Goal: Contribute content: Add original content to the website for others to see

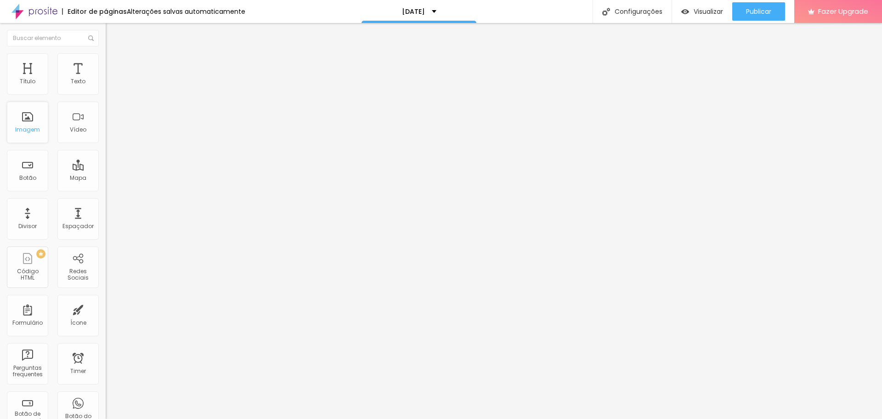
click at [27, 131] on div "Imagem" at bounding box center [27, 129] width 25 height 6
click at [106, 79] on span "Adicionar imagem" at bounding box center [135, 75] width 59 height 8
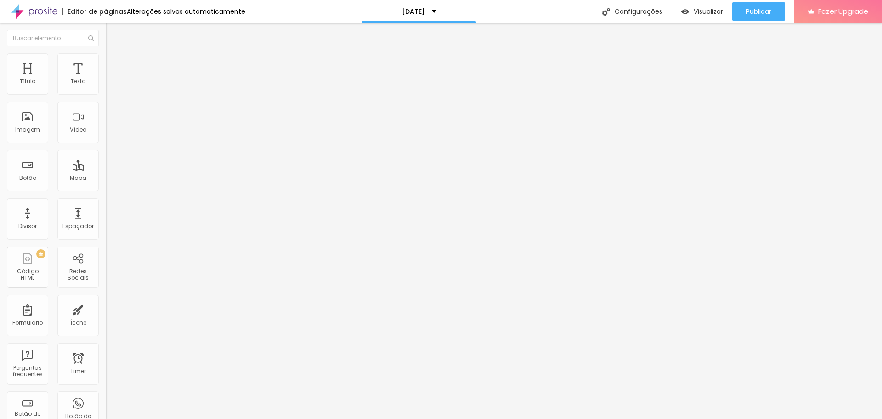
click at [114, 62] on span "Estilo" at bounding box center [121, 60] width 14 height 8
click at [106, 62] on li "Avançado" at bounding box center [159, 66] width 106 height 9
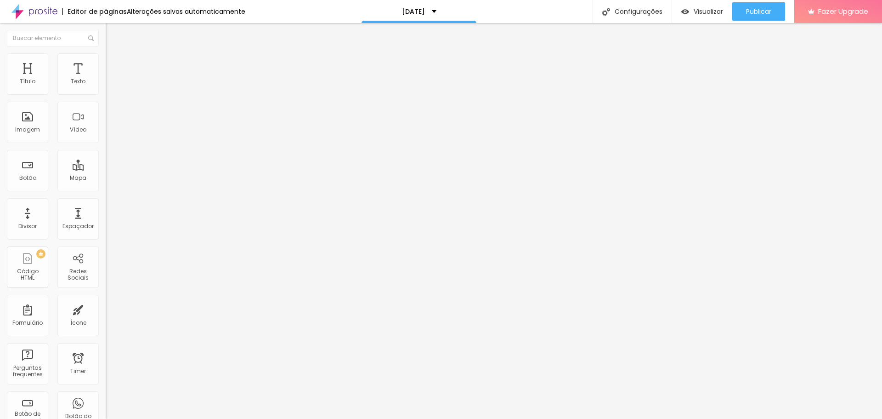
click at [106, 55] on img at bounding box center [110, 57] width 8 height 8
click at [106, 53] on li "Conteúdo" at bounding box center [159, 48] width 106 height 9
click at [106, 137] on div "Proporção" at bounding box center [159, 135] width 106 height 6
click at [106, 62] on li "Avançado" at bounding box center [159, 66] width 106 height 9
click at [106, 68] on li "Avançado" at bounding box center [159, 66] width 106 height 9
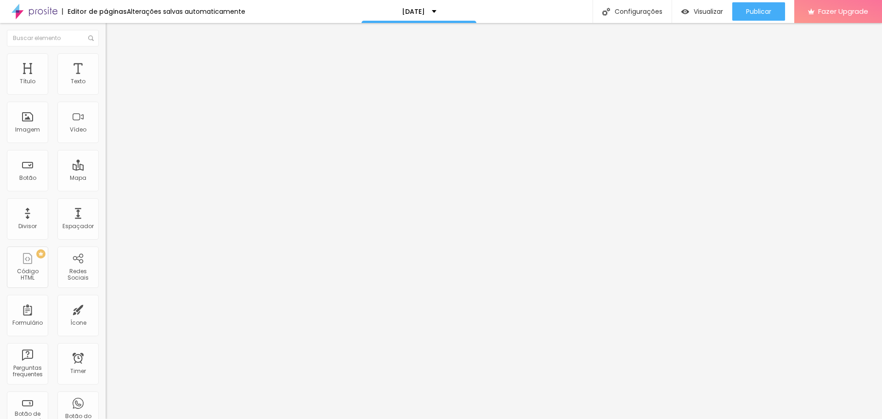
click at [106, 56] on img at bounding box center [110, 57] width 8 height 8
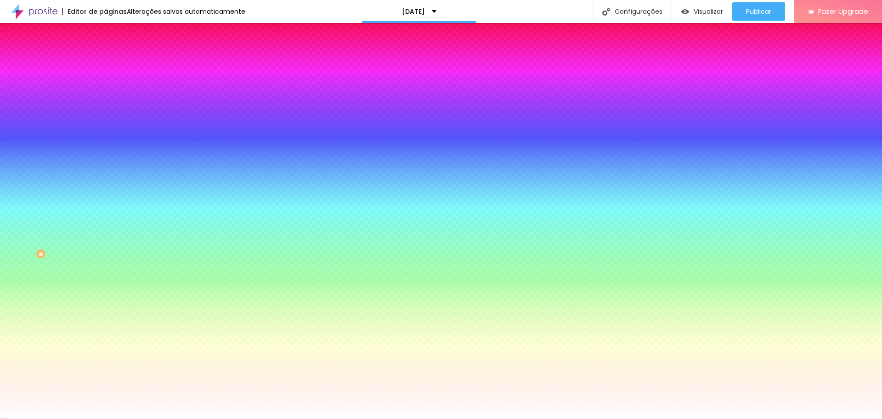
click at [106, 96] on span "Nenhum" at bounding box center [118, 92] width 24 height 8
click at [106, 110] on span "Parallax" at bounding box center [117, 106] width 23 height 8
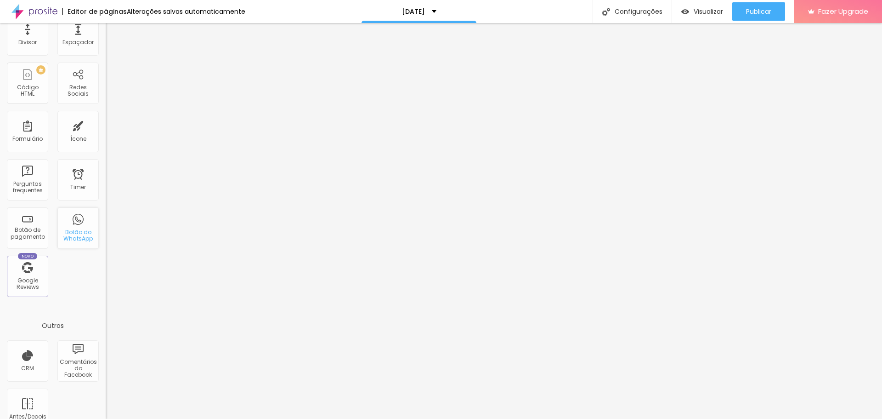
scroll to position [0, 0]
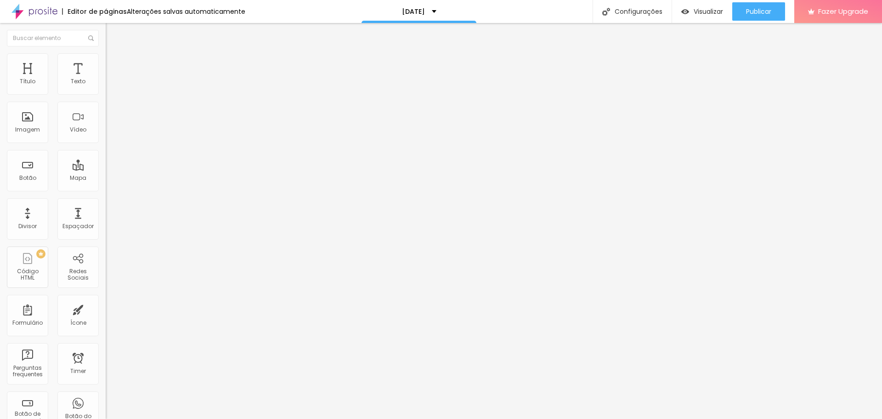
click at [106, 291] on input "Conversar no WhatsApp" at bounding box center [161, 295] width 110 height 9
type input "Reservar no WhatsApp"
click at [114, 63] on span "Avançado" at bounding box center [129, 60] width 30 height 8
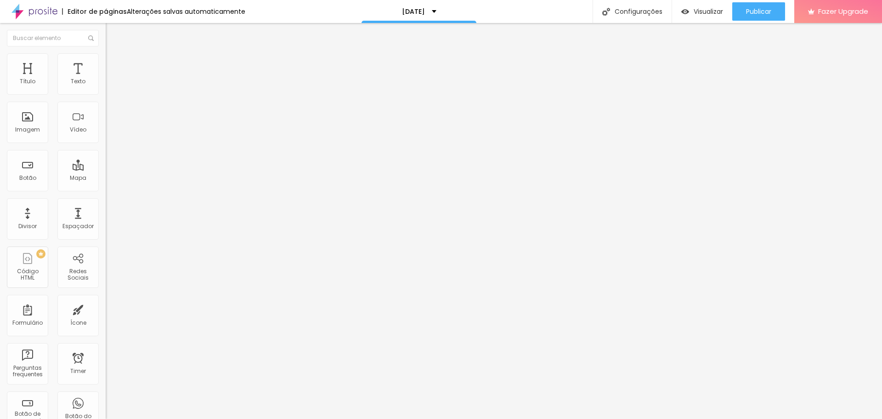
click at [114, 54] on span "Estilo" at bounding box center [121, 50] width 14 height 8
click at [106, 59] on img at bounding box center [110, 57] width 8 height 8
click at [106, 53] on li "Estilo" at bounding box center [159, 48] width 106 height 9
click at [109, 85] on icon "button" at bounding box center [112, 83] width 6 height 6
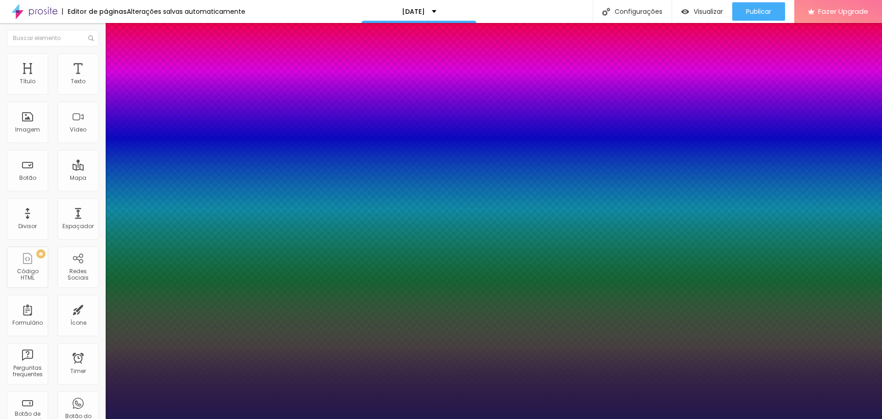
type input "1"
click at [49, 418] on div at bounding box center [441, 419] width 882 height 0
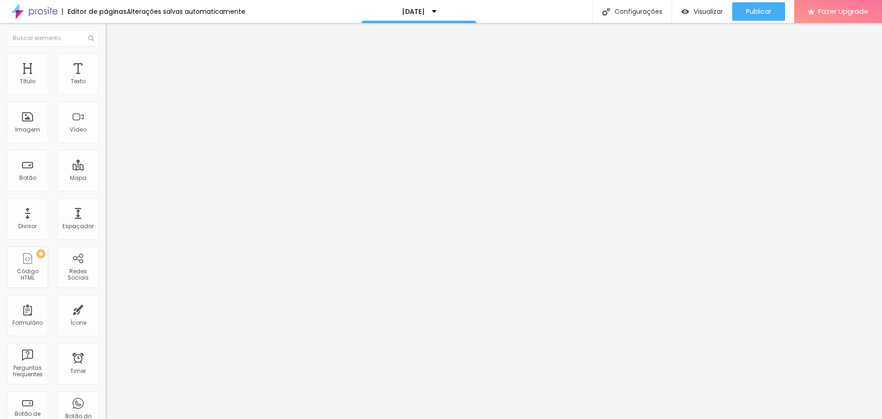
click at [109, 85] on icon "button" at bounding box center [112, 83] width 6 height 6
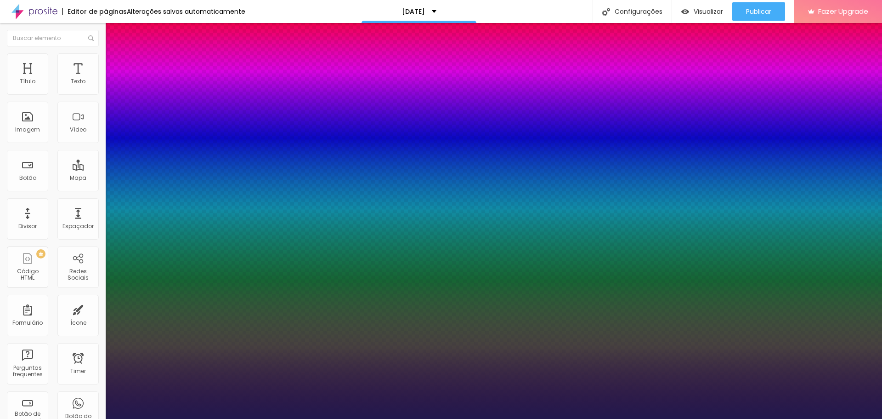
type input "1"
type input "18"
type input "1"
type input "20"
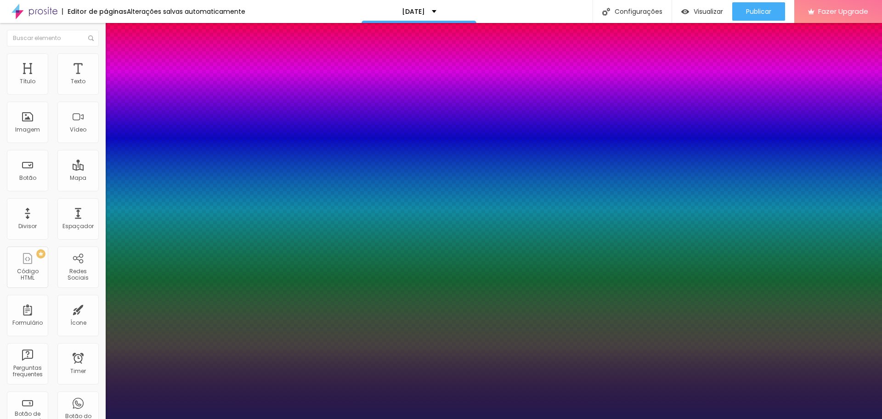
type input "20"
type input "1"
type input "22"
type input "1"
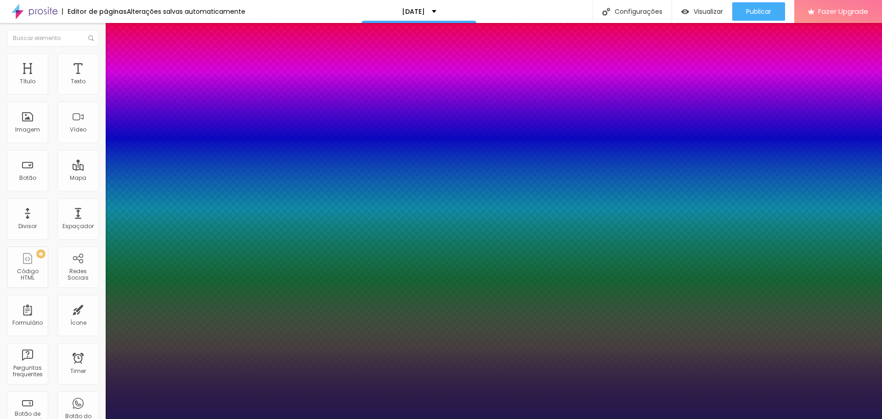
type input "24"
type input "1"
type input "26"
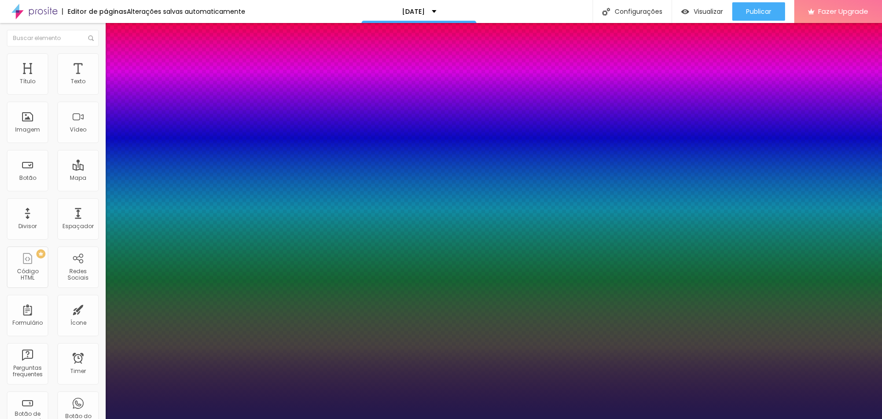
type input "1"
type input "28"
type input "1"
type input "31"
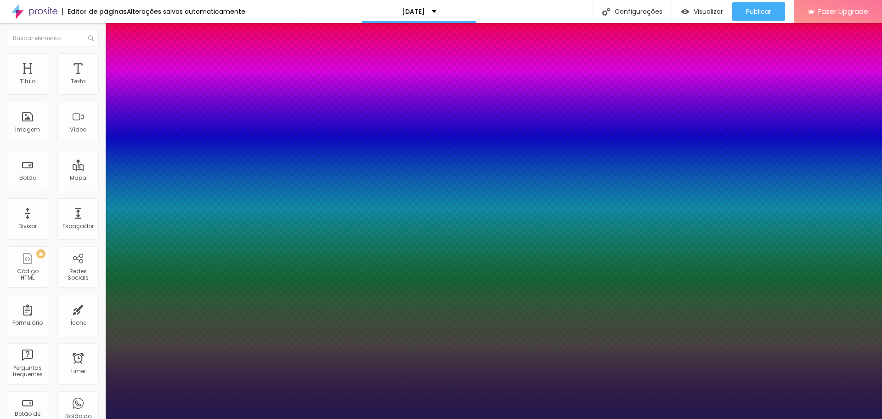
type input "31"
type input "1"
type input "32"
type input "1"
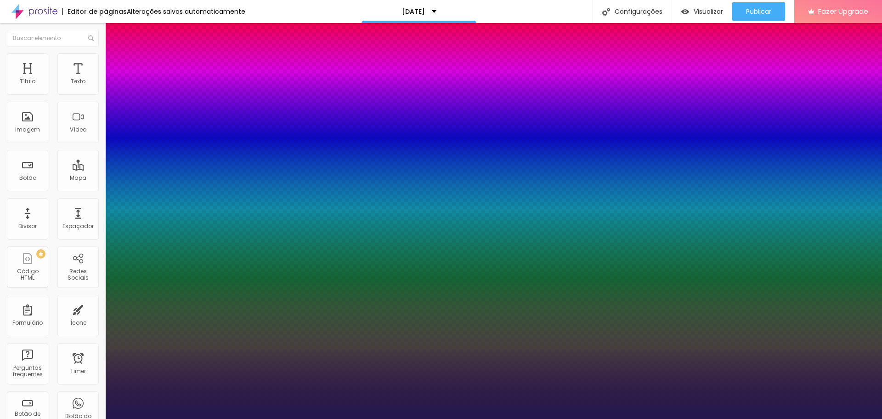
type input "33"
type input "1"
type input "35"
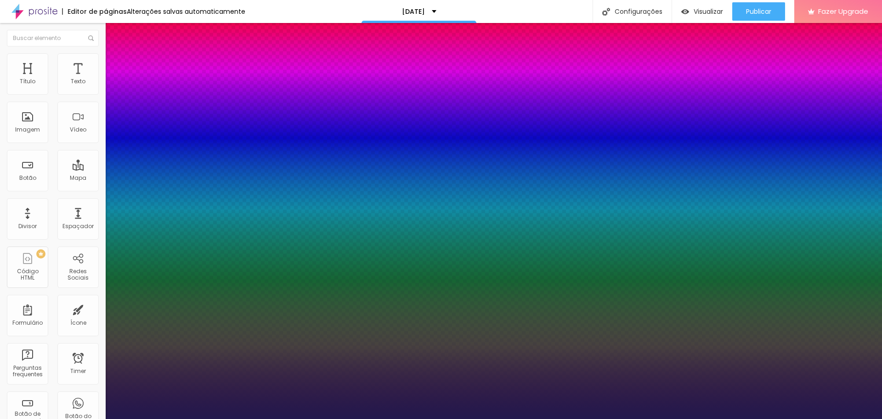
type input "1"
type input "33"
type input "1"
type input "31"
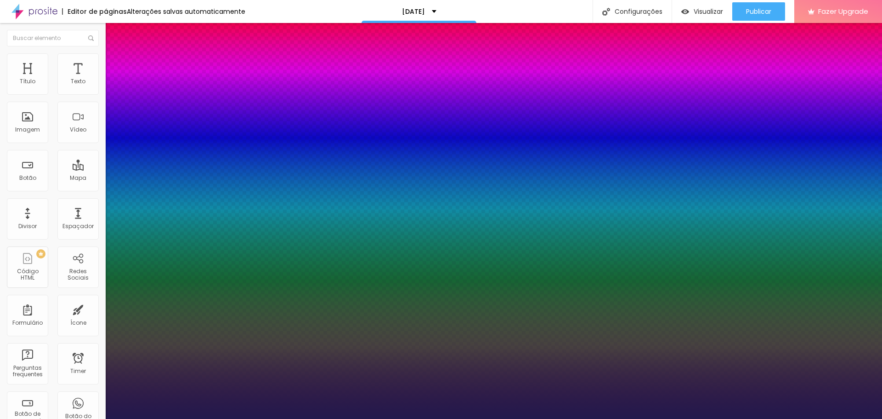
type input "31"
type input "1"
type input "29"
type input "1"
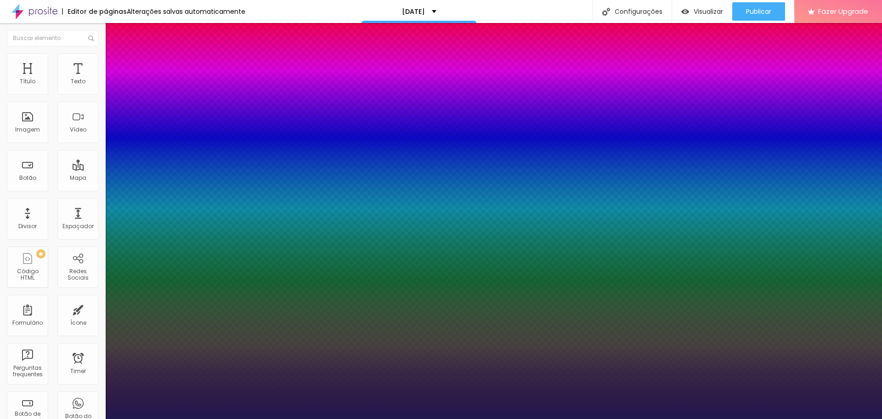
type input "28"
type input "1"
type input "27"
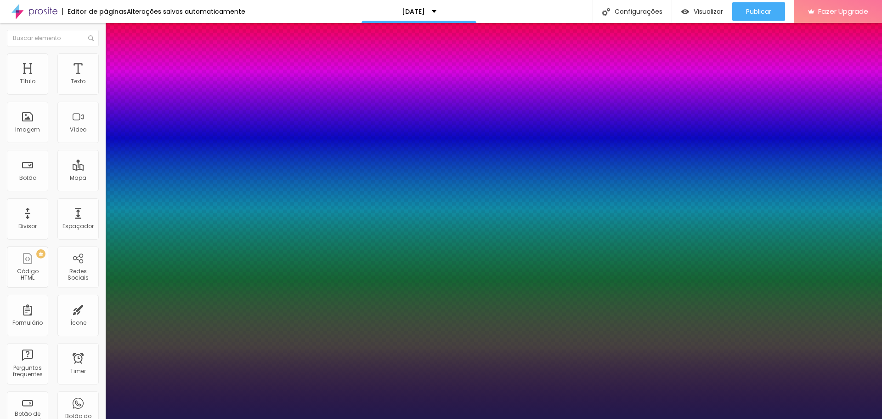
type input "1"
type input "26"
type input "1"
type input "24"
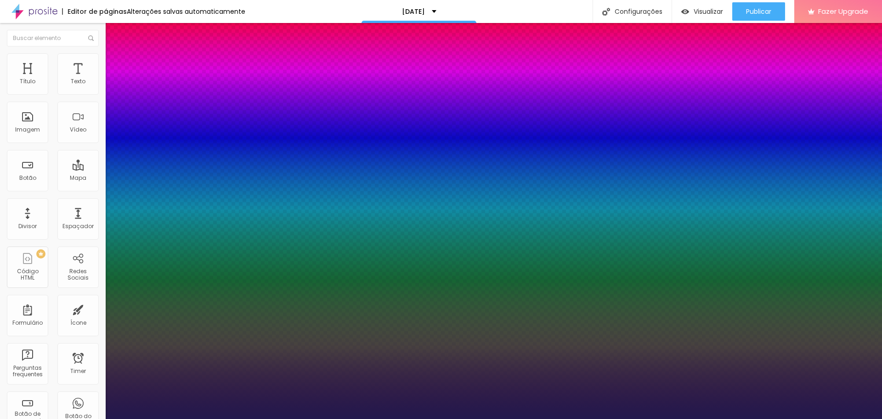
type input "24"
type input "1"
drag, startPoint x: 125, startPoint y: 157, endPoint x: 130, endPoint y: 155, distance: 5.4
type input "24"
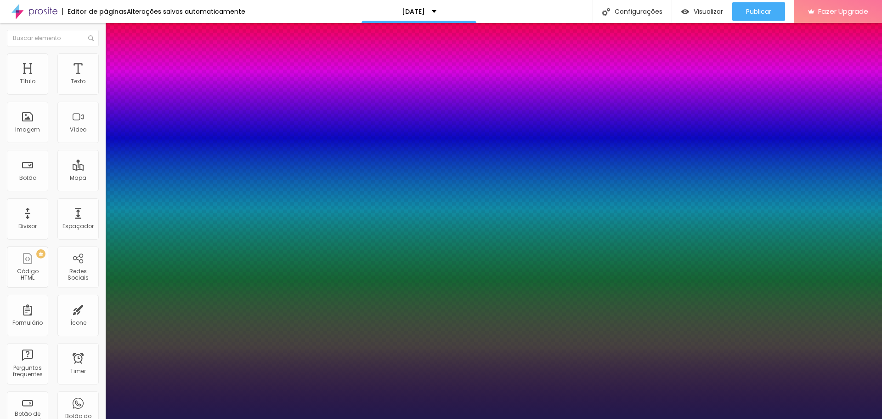
click at [267, 418] on div at bounding box center [441, 419] width 882 height 0
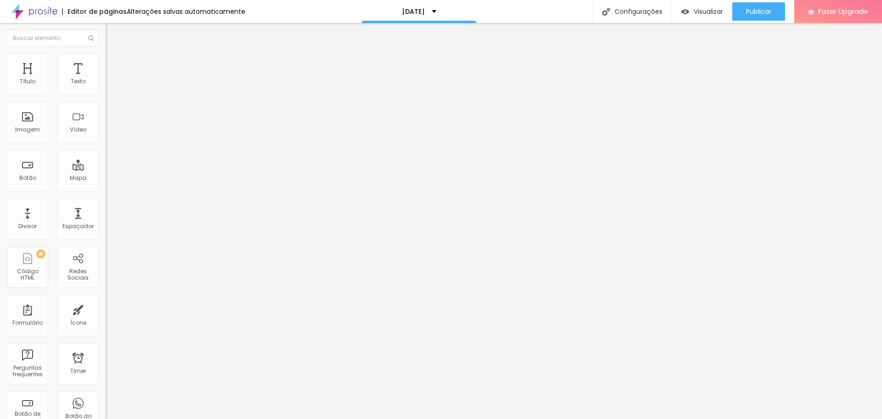
click at [106, 88] on button "button" at bounding box center [112, 84] width 13 height 10
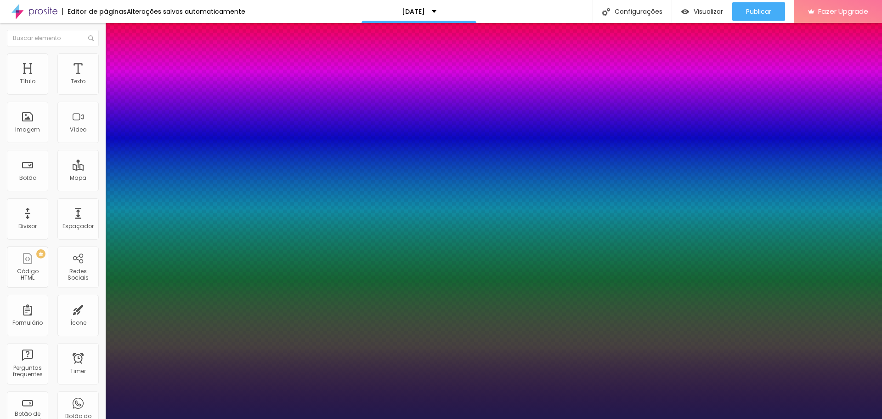
type input "1"
type input "14"
type input "1"
type input "16"
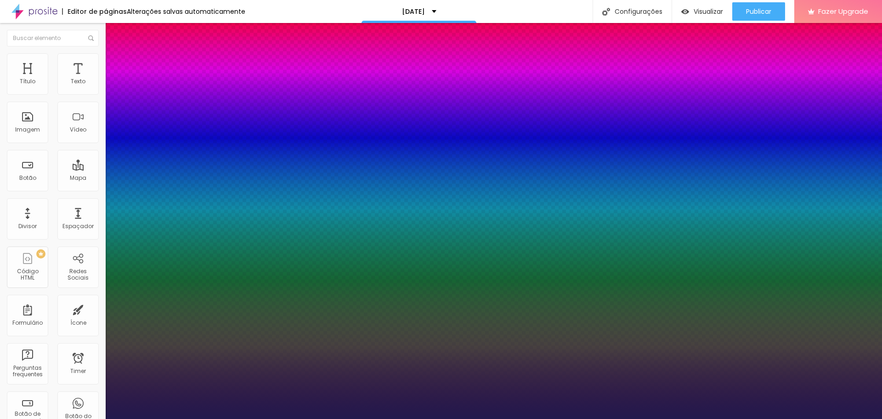
type input "16"
type input "1"
type input "17"
type input "1"
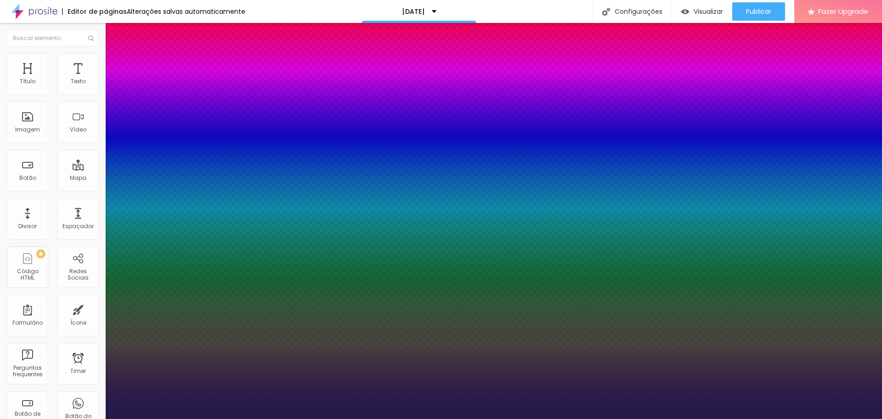
type input "18"
type input "1"
type input "21"
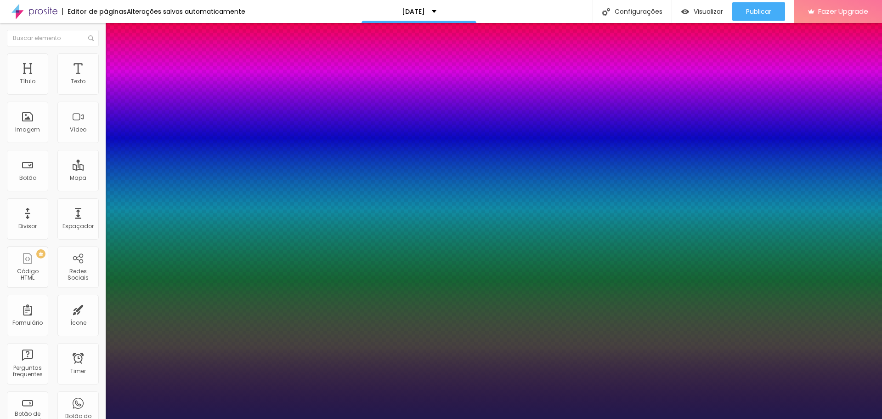
type input "1"
type input "22"
type input "1"
type input "23"
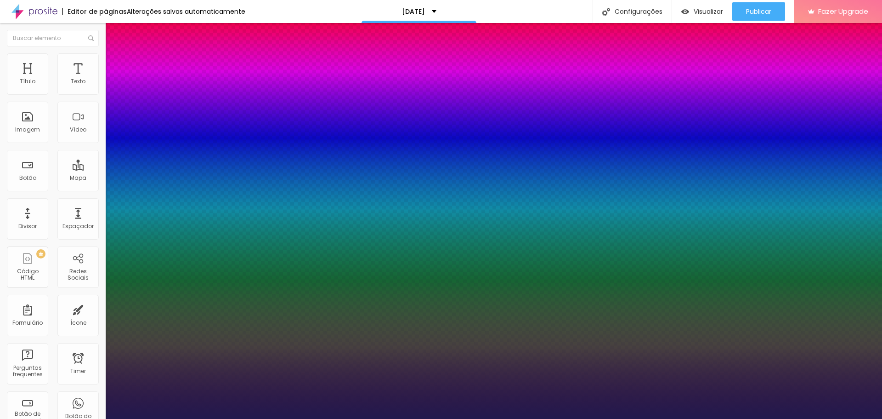
type input "23"
type input "1"
type input "24"
type input "1"
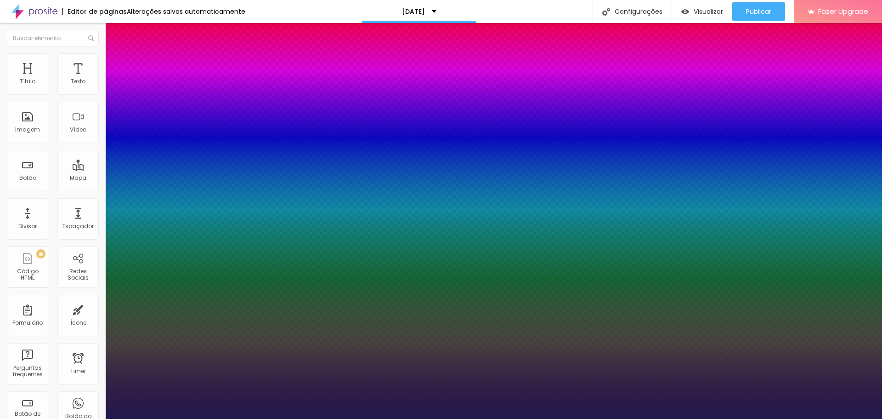
type input "26"
type input "1"
type input "27"
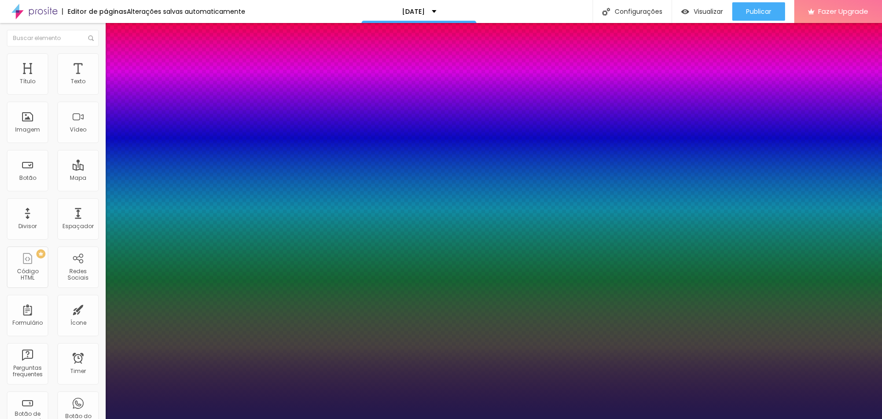
type input "1"
type input "28"
type input "1"
type input "30"
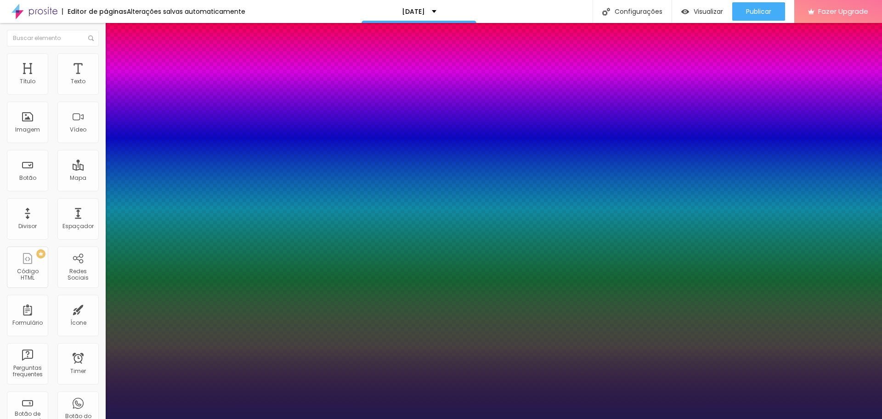
type input "30"
type input "1"
type input "31"
type input "1"
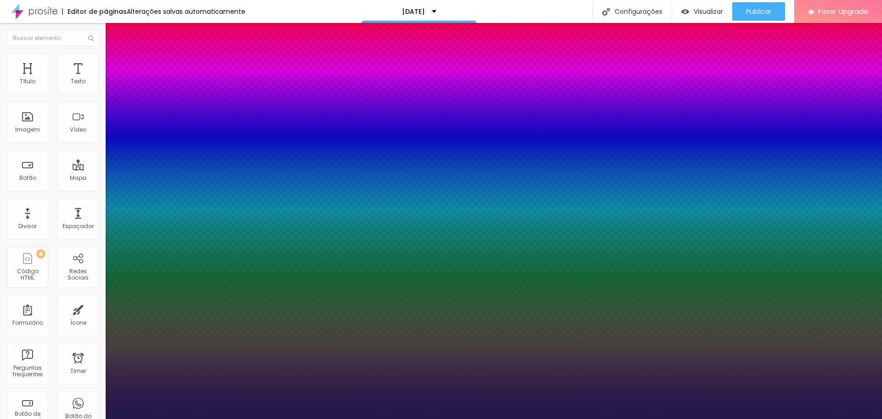
type input "32"
type input "1"
type input "33"
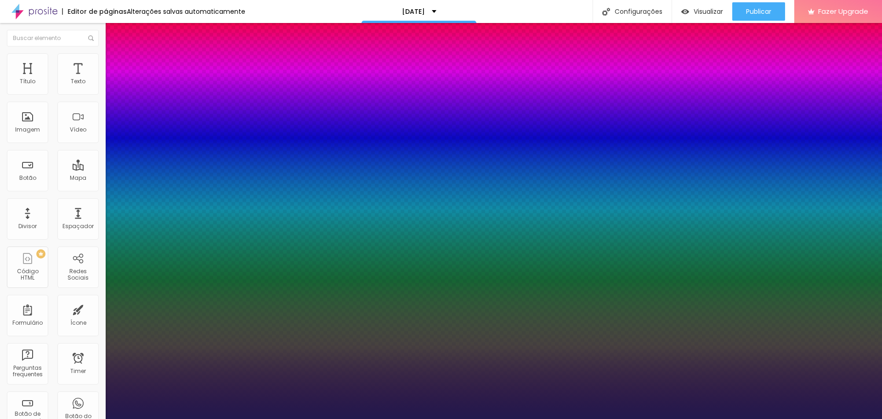
type input "1"
type input "35"
type input "1"
type input "36"
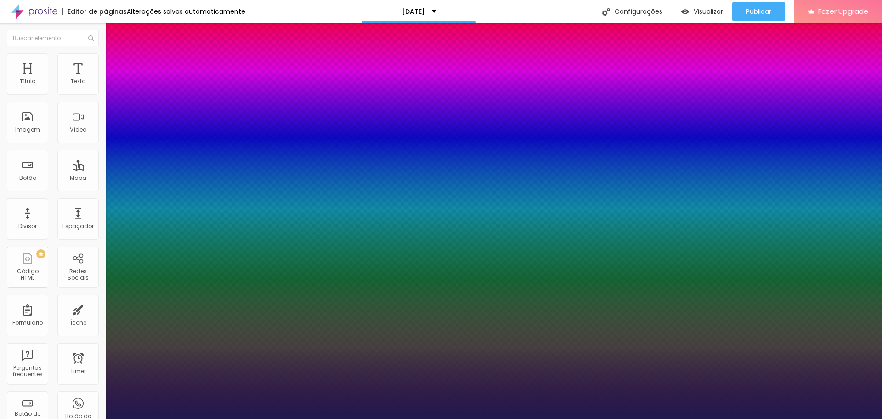
type input "36"
type input "1"
type input "37"
type input "1"
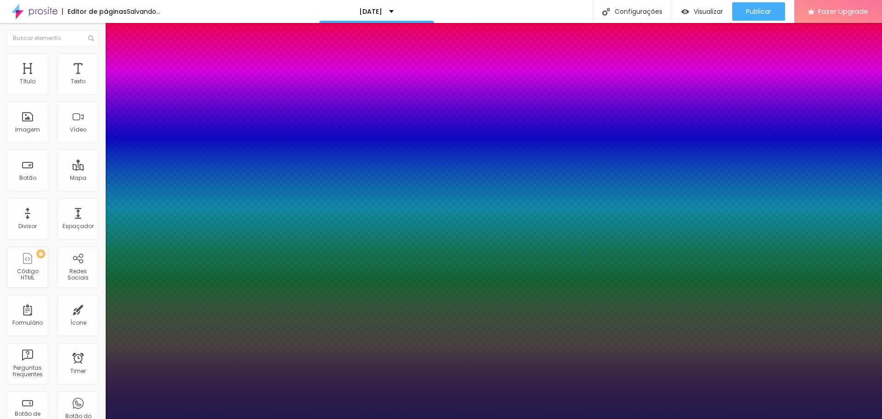
type input "39"
type input "1"
type input "40"
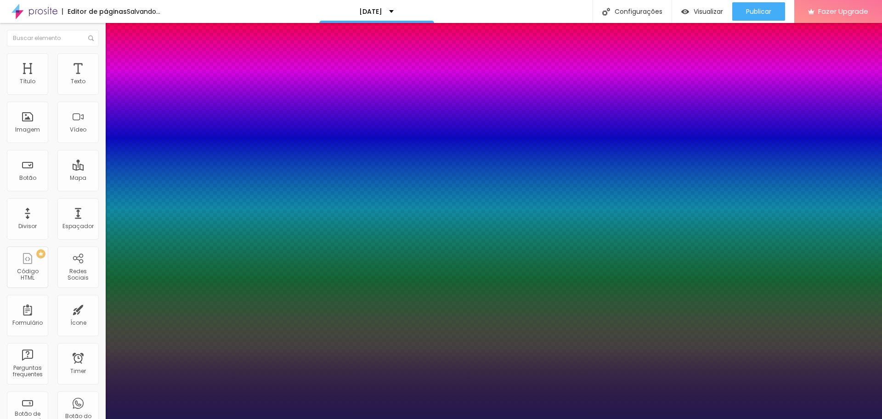
type input "1"
type input "43"
type input "1"
type input "44"
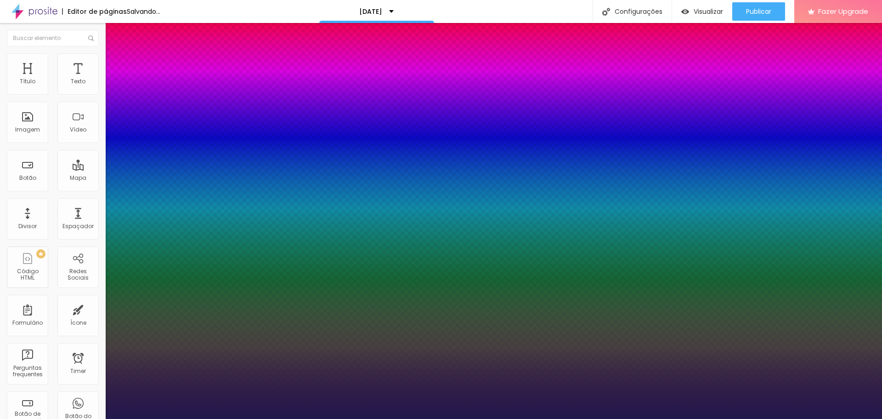
type input "44"
type input "1"
type input "46"
type input "1"
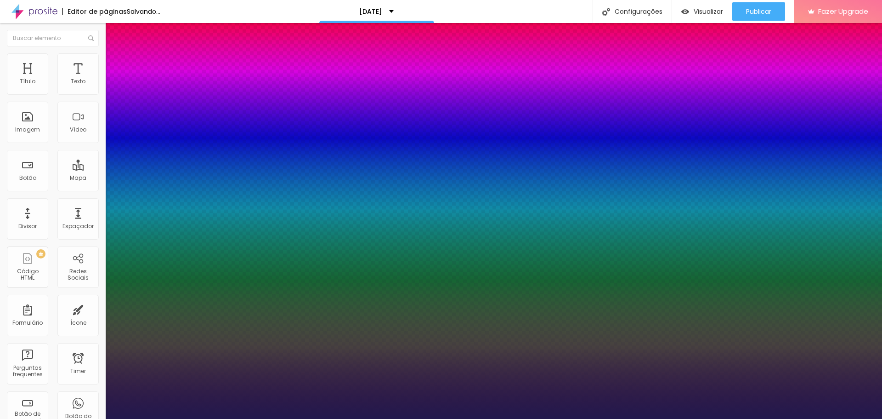
type input "48"
type input "1"
type input "50"
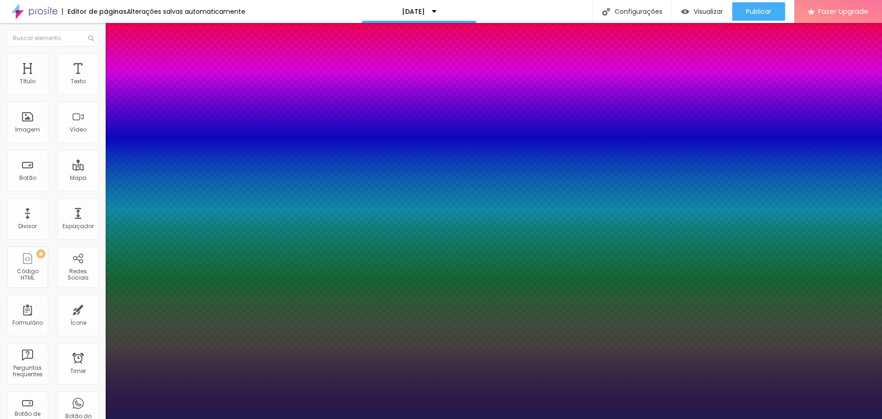
type input "1"
type input "51"
type input "1"
type input "52"
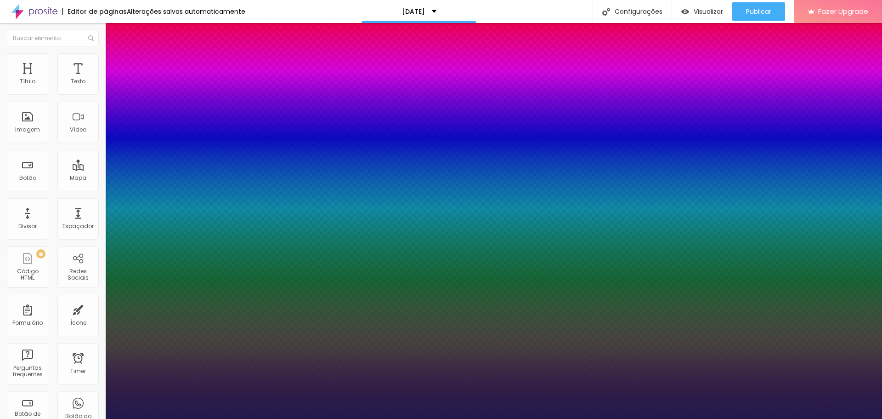
type input "52"
type input "1"
drag, startPoint x: 121, startPoint y: 158, endPoint x: 150, endPoint y: 158, distance: 28.5
type input "52"
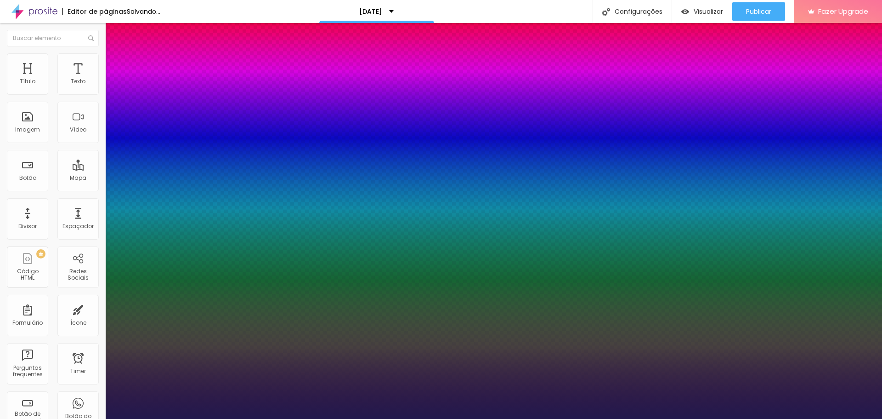
type input "1"
click at [400, 418] on div at bounding box center [441, 419] width 882 height 0
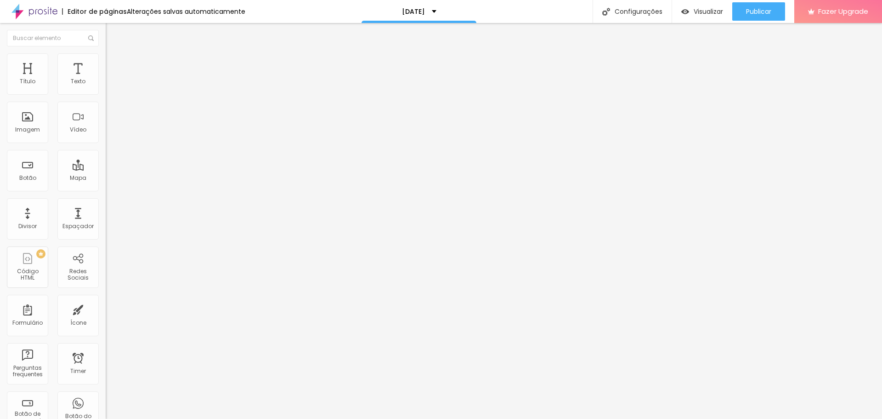
click at [106, 88] on button "button" at bounding box center [112, 84] width 13 height 10
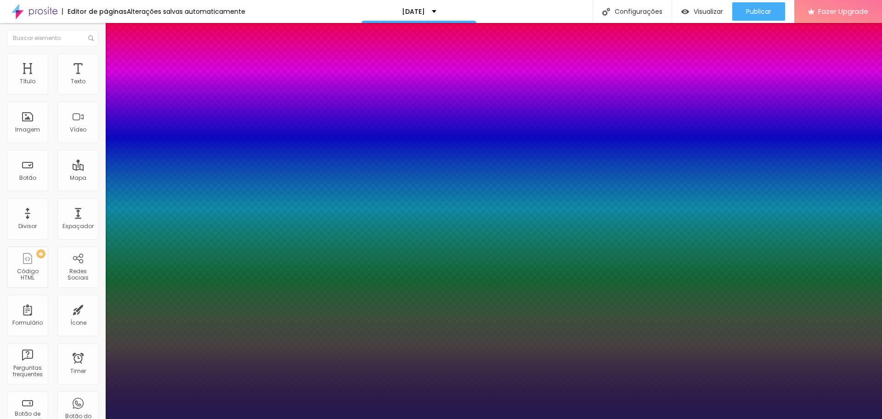
type input "1"
click at [282, 418] on div at bounding box center [441, 419] width 882 height 0
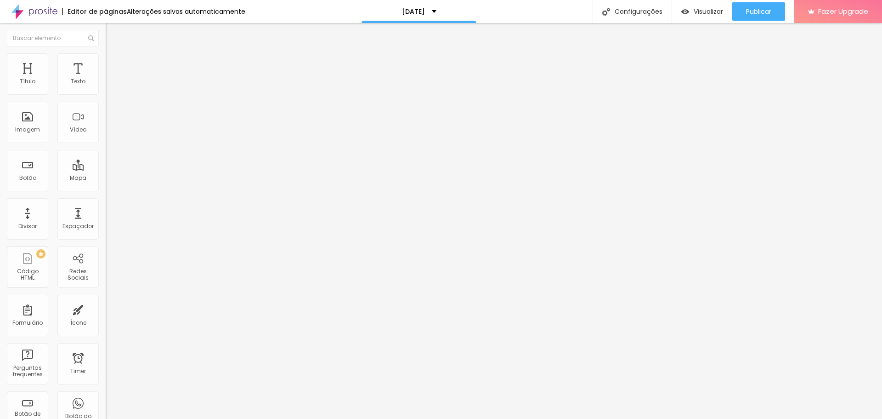
click at [109, 85] on icon "button" at bounding box center [112, 83] width 6 height 6
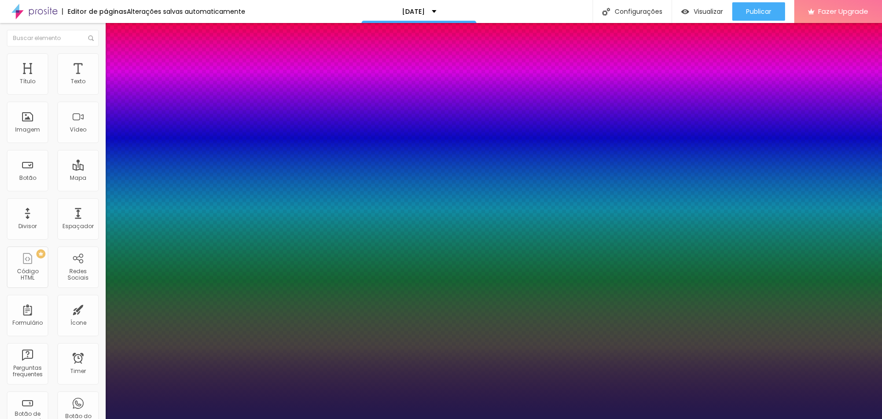
type input "1"
type input "15"
type input "1"
type input "16"
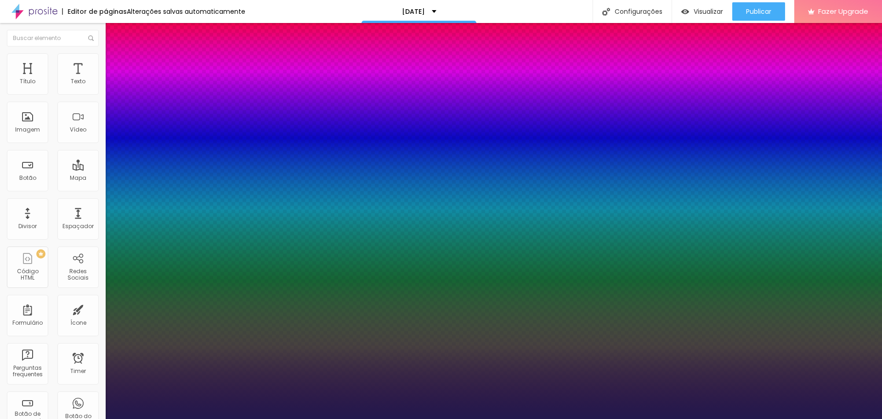
type input "16"
type input "1"
type input "17"
type input "1"
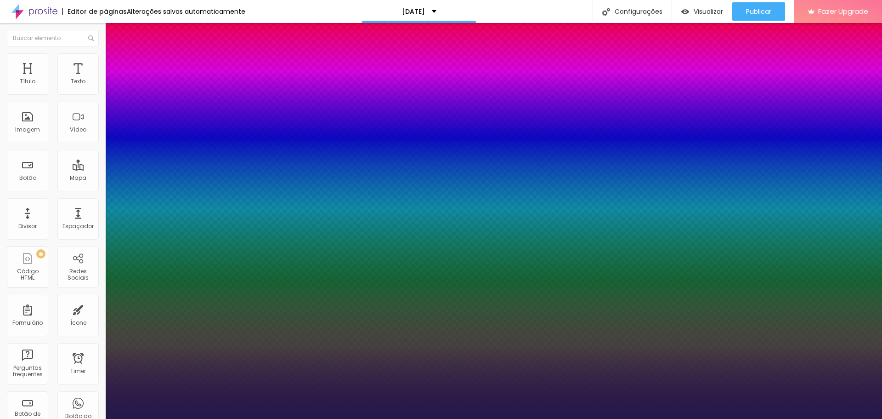
type input "18"
type input "1"
type input "20"
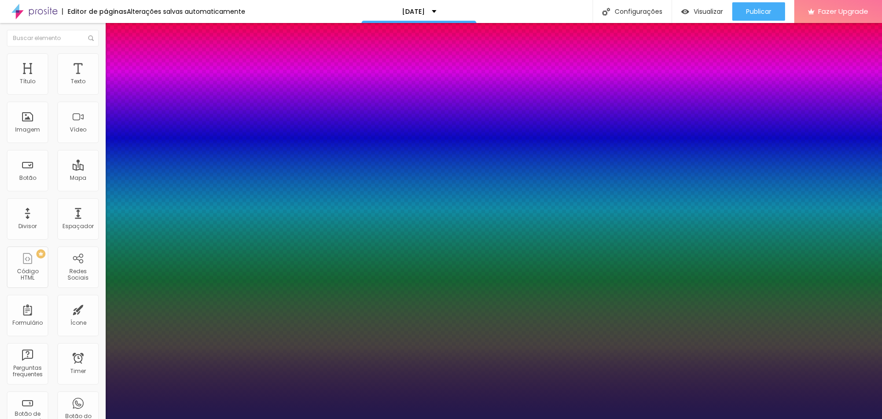
type input "1"
type input "22"
type input "1"
type input "24"
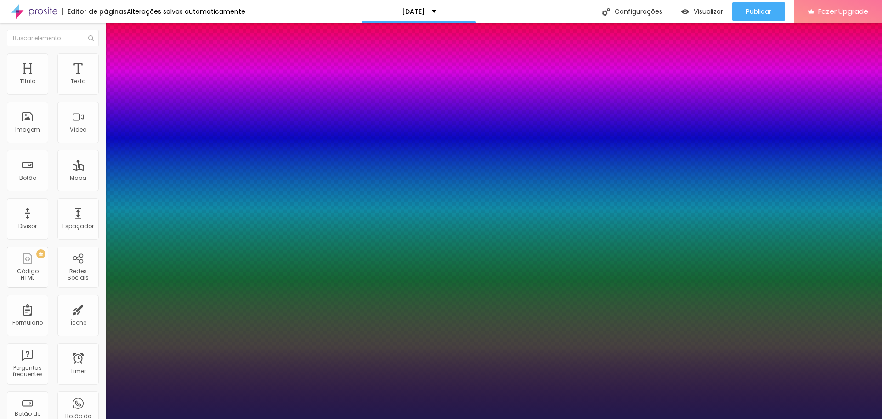
type input "24"
type input "1"
type input "25"
type input "1"
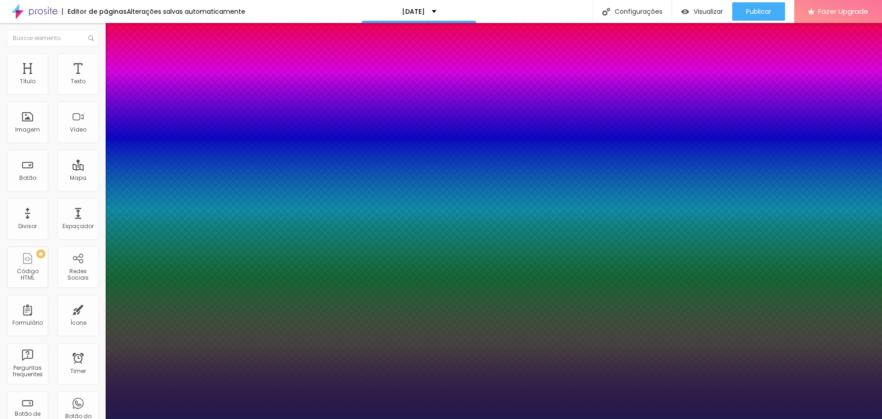
type input "26"
type input "1"
type input "27"
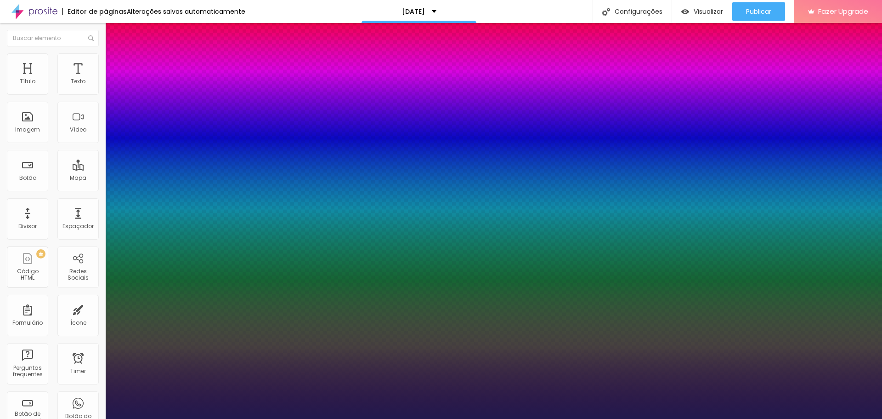
type input "1"
type input "29"
type input "1"
type input "31"
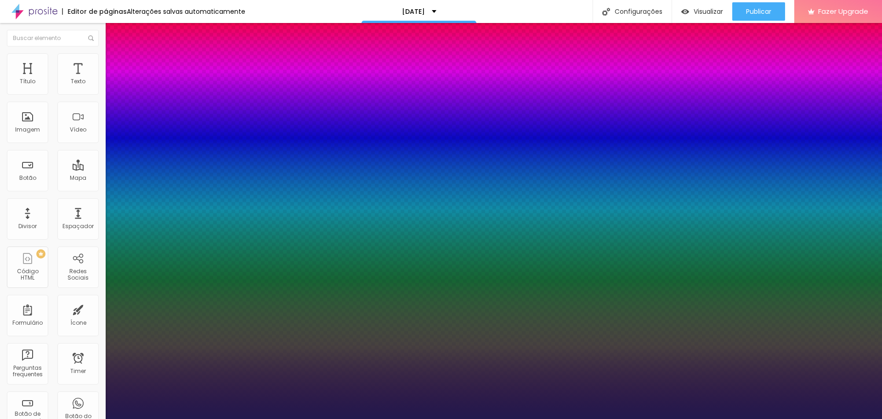
type input "31"
type input "1"
type input "32"
type input "1"
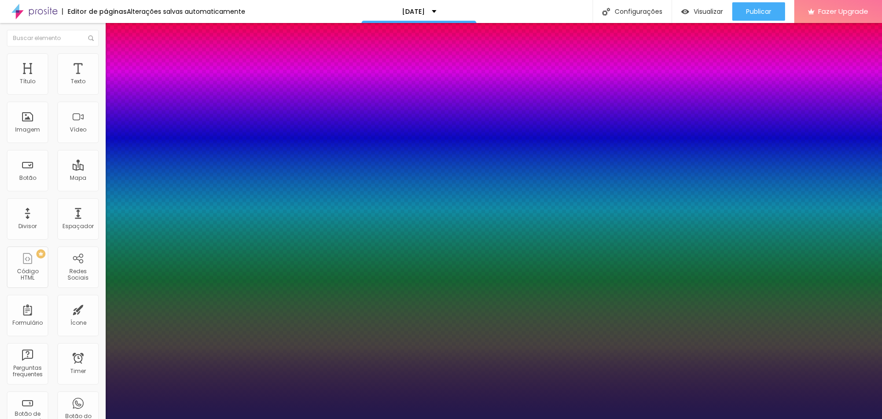
type input "33"
type input "1"
type input "35"
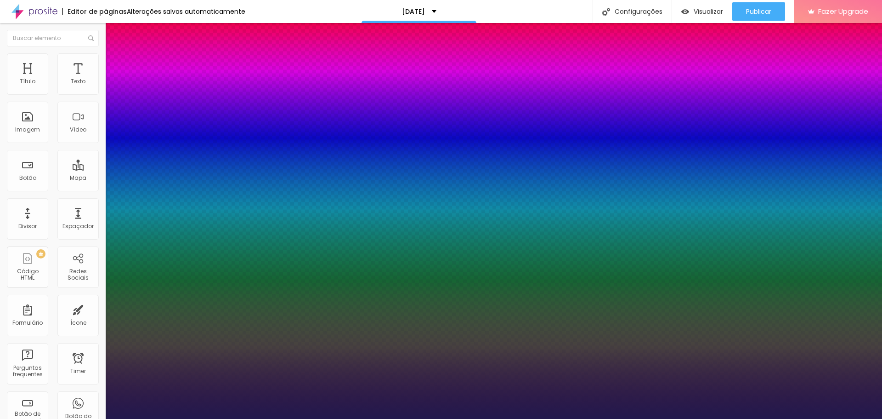
type input "1"
type input "37"
type input "1"
type input "36"
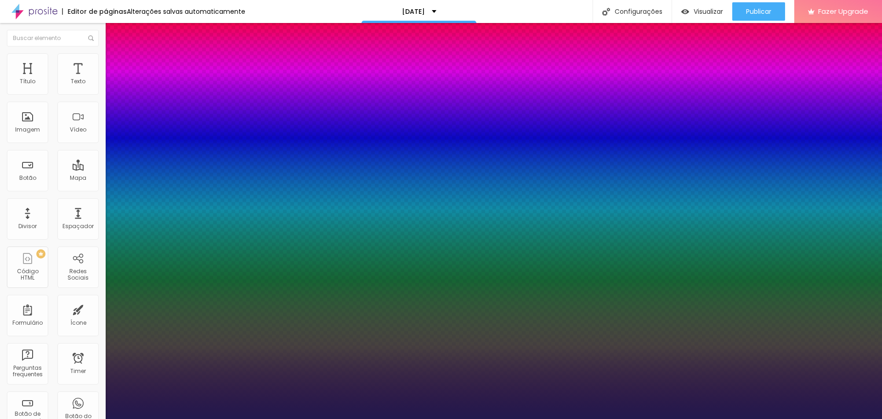
type input "36"
type input "1"
type input "35"
type input "1"
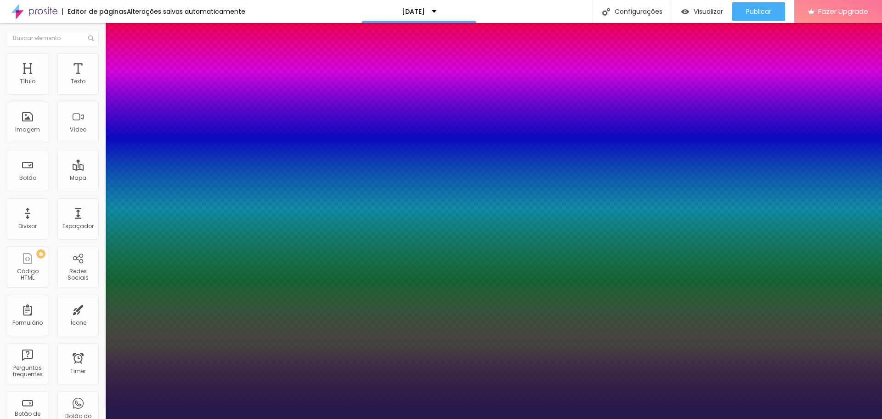
type input "30"
type input "1"
type input "29"
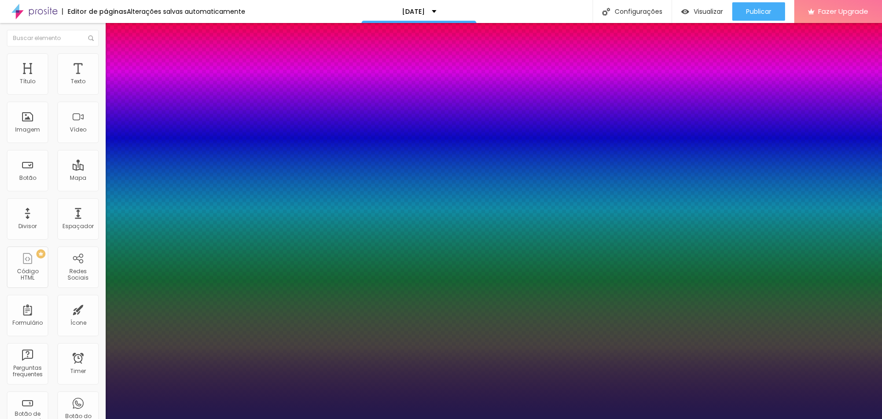
drag, startPoint x: 122, startPoint y: 157, endPoint x: 131, endPoint y: 153, distance: 9.5
click at [280, 418] on div at bounding box center [441, 419] width 882 height 0
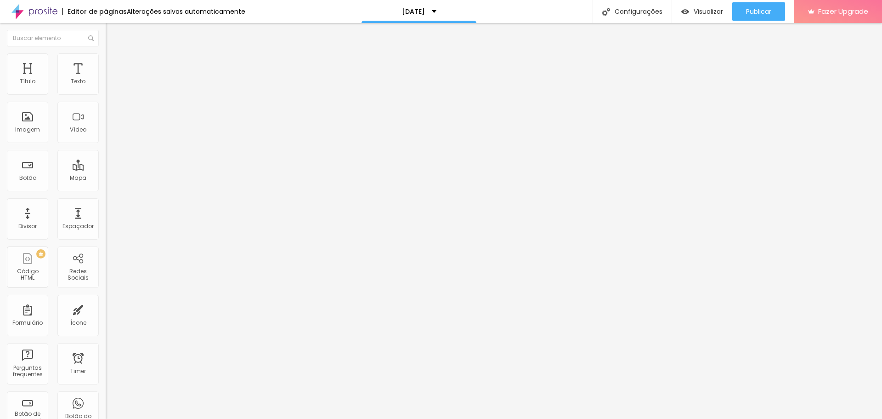
click at [106, 79] on span "Adicionar imagem" at bounding box center [135, 75] width 59 height 8
